Goal: Check status

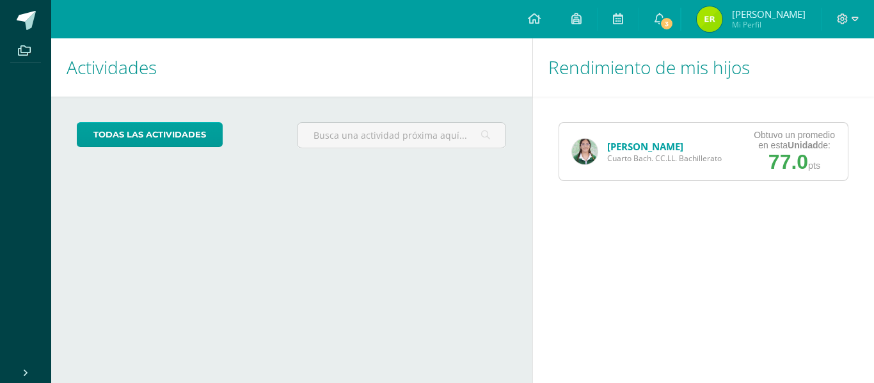
click at [784, 127] on div "Obtuvo un promedio en esta Unidad de: 77.0 pts" at bounding box center [794, 152] width 107 height 58
click at [723, 172] on div "[PERSON_NAME] Cuarto [PERSON_NAME]. CC.LL. Bachillerato" at bounding box center [646, 152] width 175 height 58
click at [774, 134] on div "Obtuvo un promedio en esta Unidad de:" at bounding box center [793, 140] width 81 height 20
click at [592, 148] on img at bounding box center [585, 152] width 26 height 26
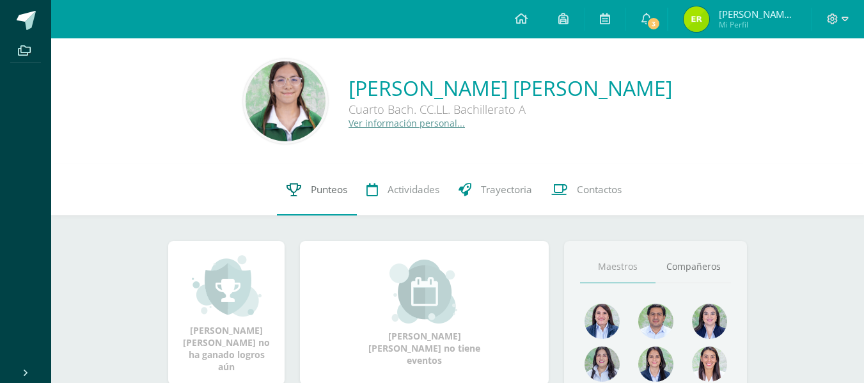
click at [338, 196] on span "Punteos" at bounding box center [329, 189] width 36 height 13
